Goal: Task Accomplishment & Management: Manage account settings

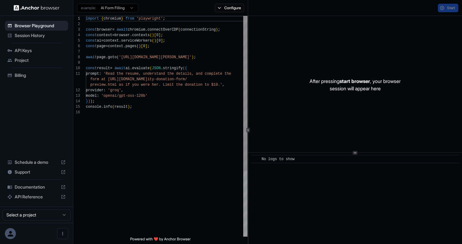
scroll to position [55, 0]
click at [36, 60] on span "Project" at bounding box center [40, 60] width 51 height 6
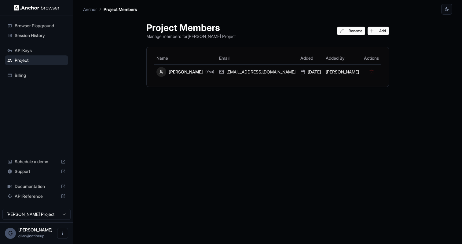
click at [46, 34] on span "Session History" at bounding box center [40, 35] width 51 height 6
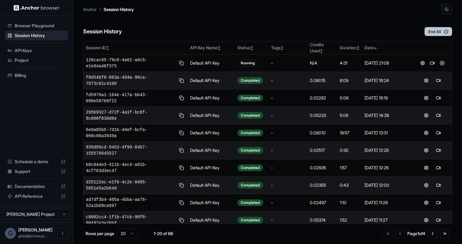
click at [429, 29] on button "End All" at bounding box center [439, 31] width 28 height 9
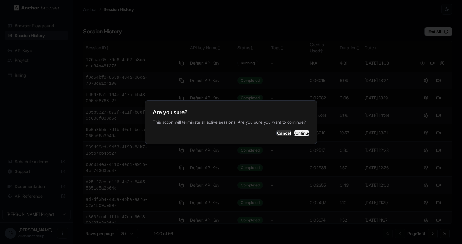
click at [295, 134] on button "Continue" at bounding box center [301, 133] width 15 height 6
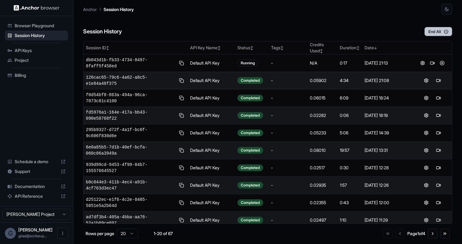
click at [430, 30] on button "End All" at bounding box center [439, 31] width 28 height 9
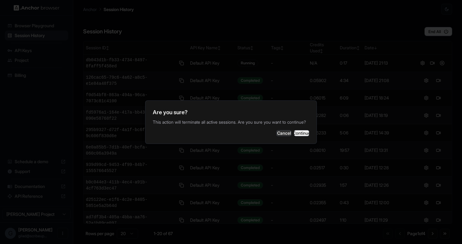
click at [294, 135] on button "Continue" at bounding box center [301, 133] width 15 height 6
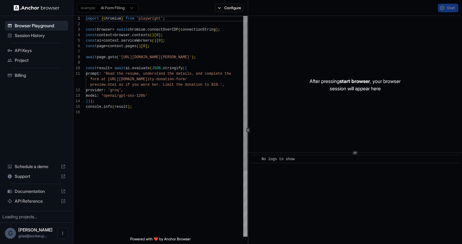
scroll to position [55, 0]
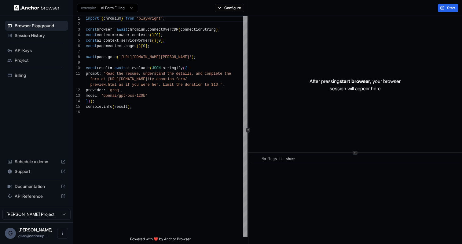
click at [56, 33] on span "Session History" at bounding box center [40, 35] width 51 height 6
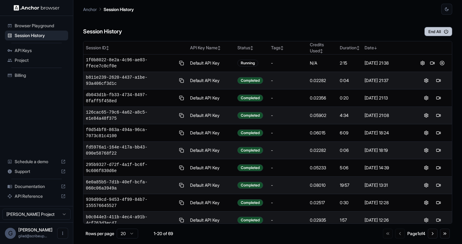
click at [438, 33] on button "End All" at bounding box center [439, 31] width 28 height 9
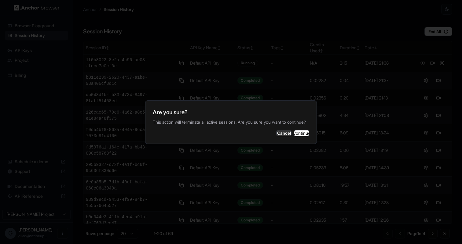
click at [276, 130] on button "Cancel" at bounding box center [283, 133] width 15 height 6
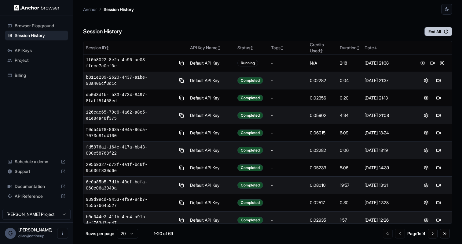
click at [442, 31] on button "End All" at bounding box center [439, 31] width 28 height 9
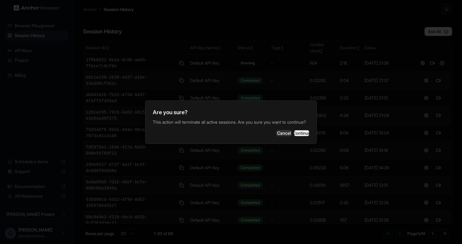
click at [294, 136] on button "Continue" at bounding box center [301, 133] width 15 height 6
